Goal: Information Seeking & Learning: Learn about a topic

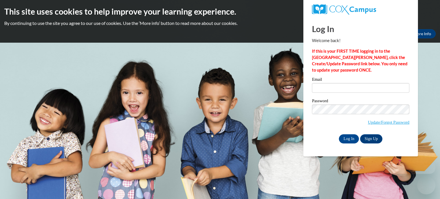
type input "christopherson@erinschool.org"
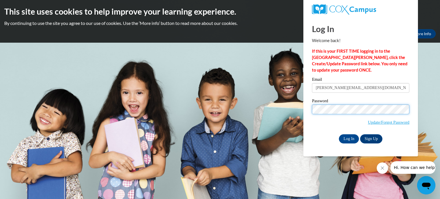
click at [339, 134] on input "Log In" at bounding box center [349, 138] width 20 height 9
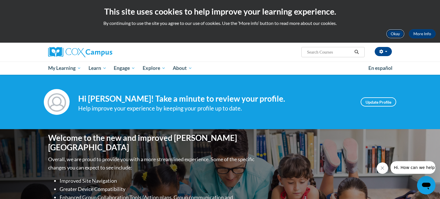
click at [399, 37] on button "Okay" at bounding box center [395, 33] width 18 height 9
click at [399, 75] on div "Your profile Hi Amanda Christopherson! Take a minute to review your profile. He…" at bounding box center [220, 102] width 440 height 54
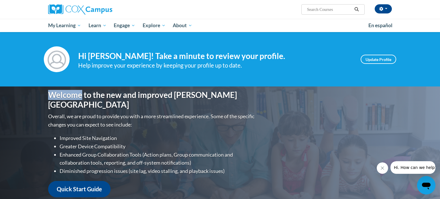
click at [399, 37] on div "Your profile Hi Amanda Christopherson! Take a minute to review your profile. He…" at bounding box center [220, 59] width 440 height 54
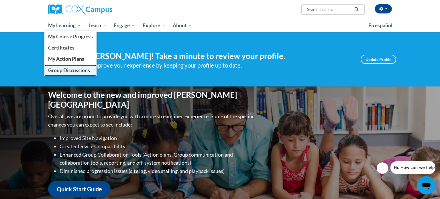
click at [60, 70] on span "Group Discussions" at bounding box center [69, 70] width 42 height 6
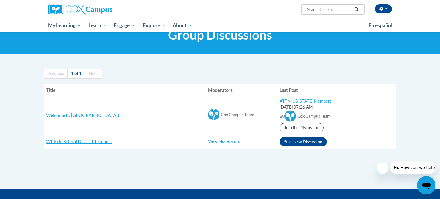
scroll to position [24, 0]
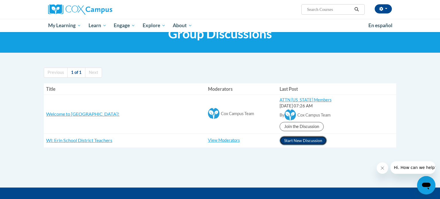
click at [290, 141] on button "Start New Discussion" at bounding box center [303, 140] width 47 height 9
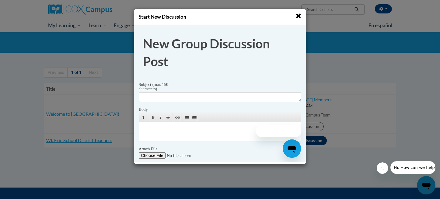
scroll to position [0, 0]
click at [300, 16] on span "button" at bounding box center [298, 16] width 6 height 6
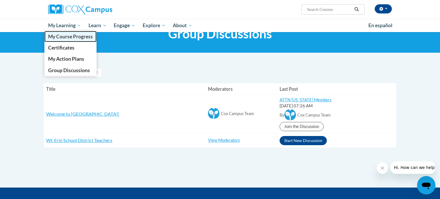
click at [63, 38] on span "My Course Progress" at bounding box center [70, 37] width 45 height 6
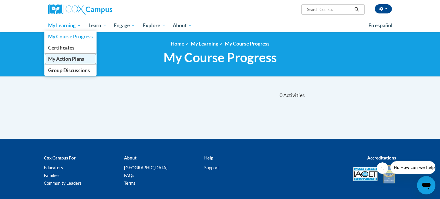
click at [68, 57] on span "My Action Plans" at bounding box center [66, 59] width 36 height 6
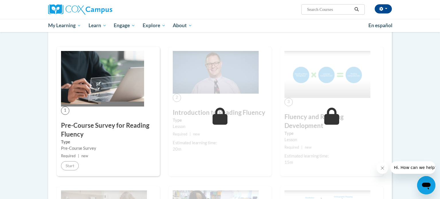
scroll to position [87, 0]
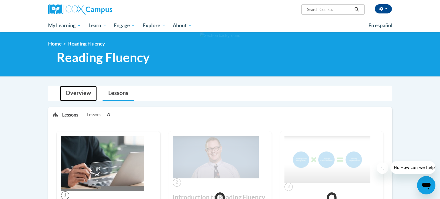
click at [84, 97] on link "Overview" at bounding box center [78, 93] width 37 height 15
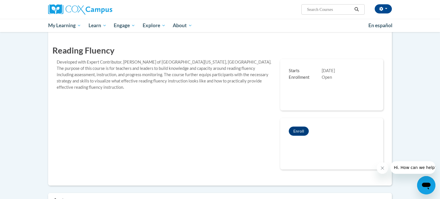
scroll to position [78, 0]
click at [297, 132] on button "Enroll" at bounding box center [299, 130] width 20 height 9
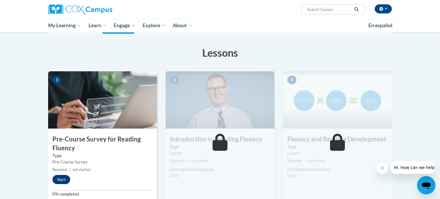
scroll to position [85, 0]
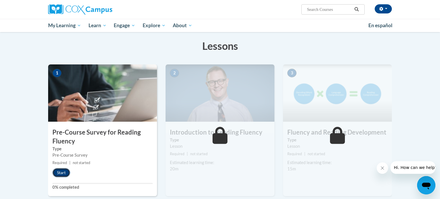
click at [59, 172] on button "Start" at bounding box center [61, 172] width 18 height 9
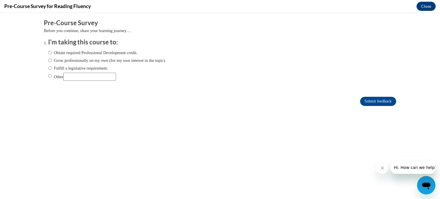
scroll to position [0, 0]
click at [106, 73] on input "Other" at bounding box center [89, 77] width 53 height 8
click at [49, 69] on input "Fulfill a legislative requirement." at bounding box center [50, 68] width 4 height 6
radio input "true"
click at [365, 98] on input "Submit feedback" at bounding box center [378, 101] width 36 height 9
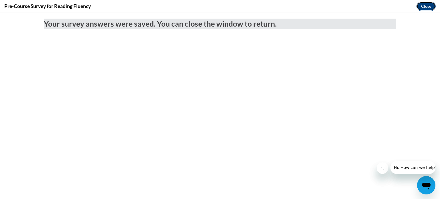
click at [426, 8] on button "Close" at bounding box center [426, 6] width 19 height 9
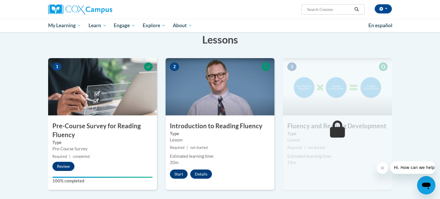
scroll to position [92, 0]
click at [181, 171] on button "Start" at bounding box center [179, 173] width 18 height 9
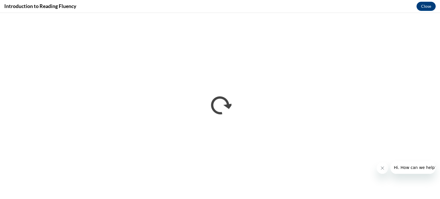
scroll to position [0, 0]
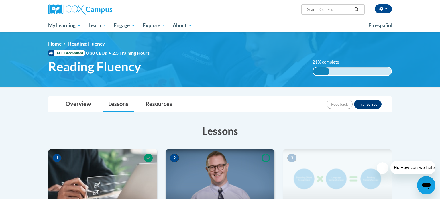
scroll to position [146, 0]
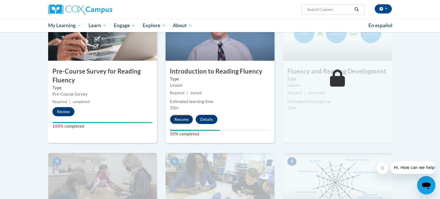
click at [188, 118] on button "Resume" at bounding box center [181, 119] width 23 height 9
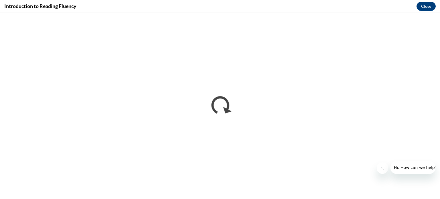
scroll to position [0, 0]
